Goal: Find specific page/section: Find specific page/section

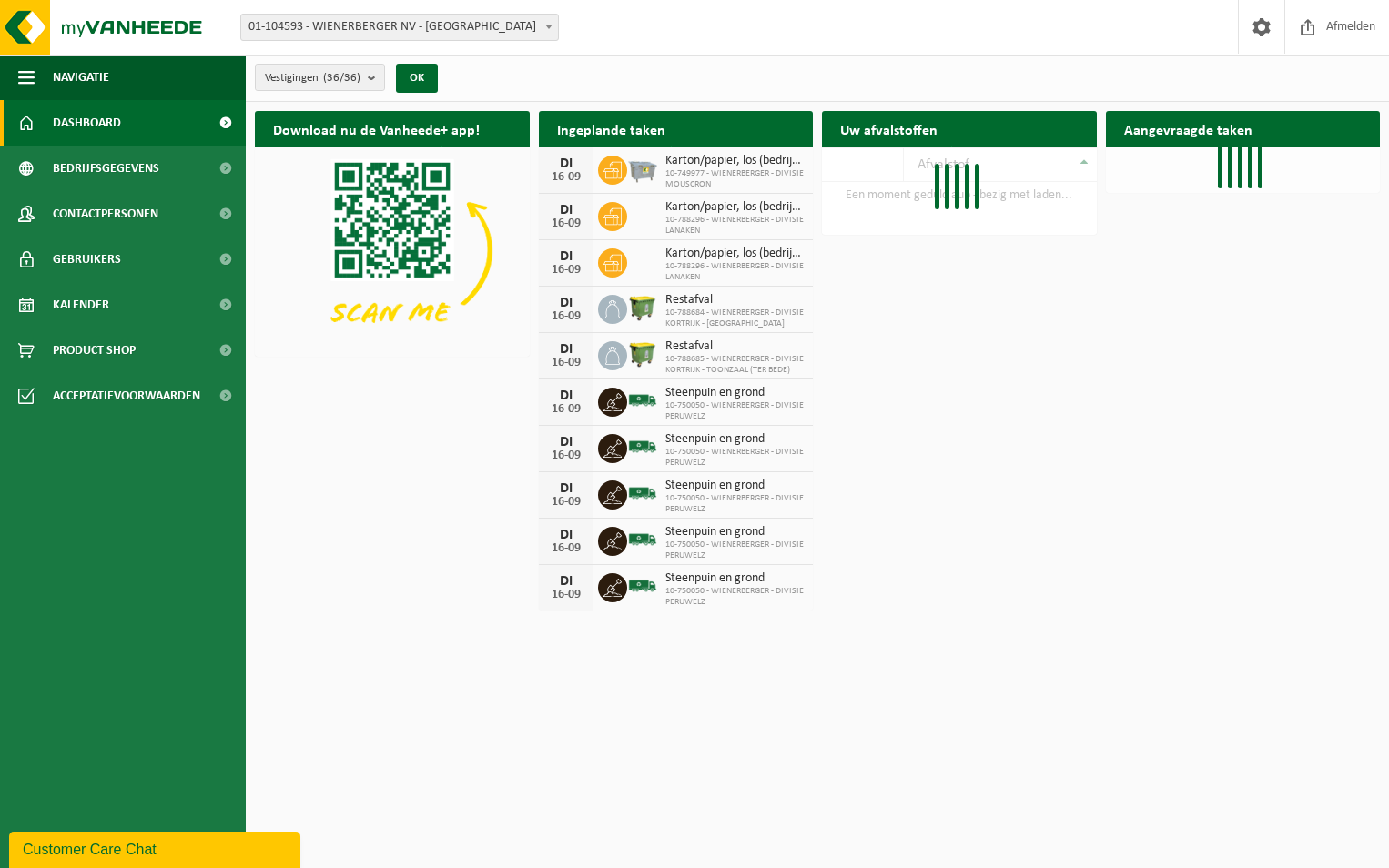
click at [381, 33] on span "01-104593 - WIENERBERGER NV - [GEOGRAPHIC_DATA]" at bounding box center [400, 28] width 317 height 26
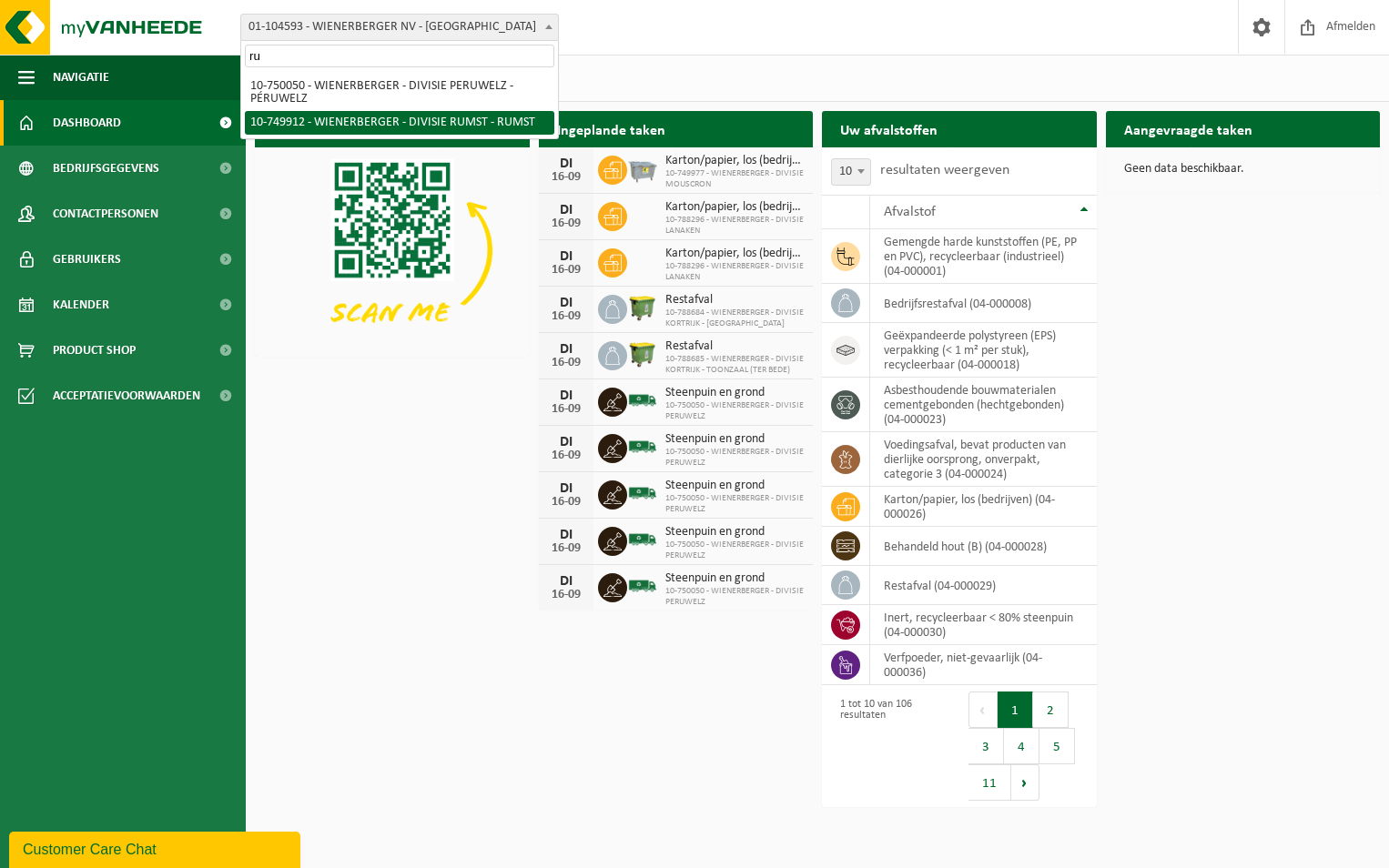
type input "ru"
select select "29118"
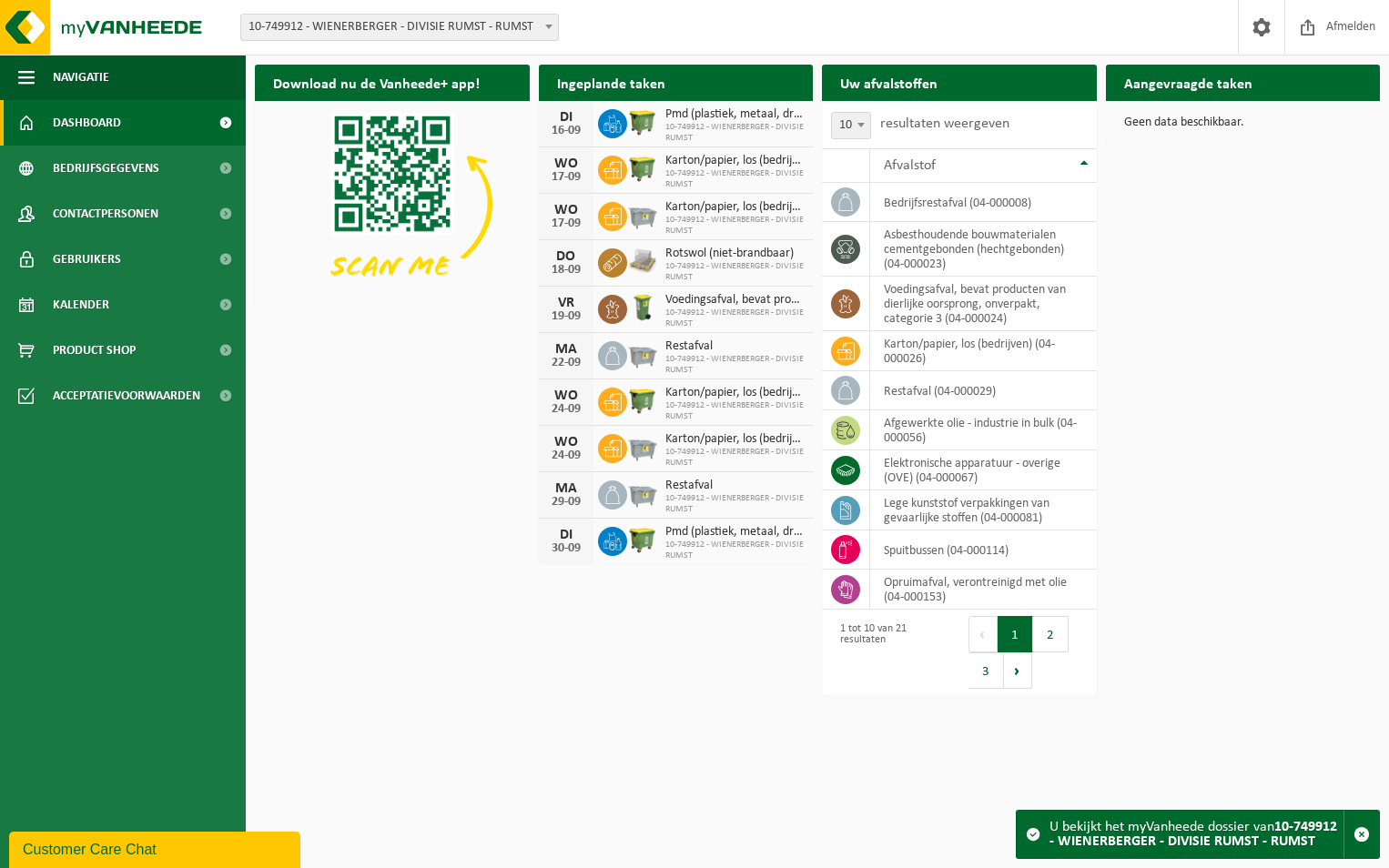
click at [683, 140] on span "10-749912 - WIENERBERGER - DIVISIE RUMST" at bounding box center [735, 133] width 140 height 22
